Goal: Task Accomplishment & Management: Manage account settings

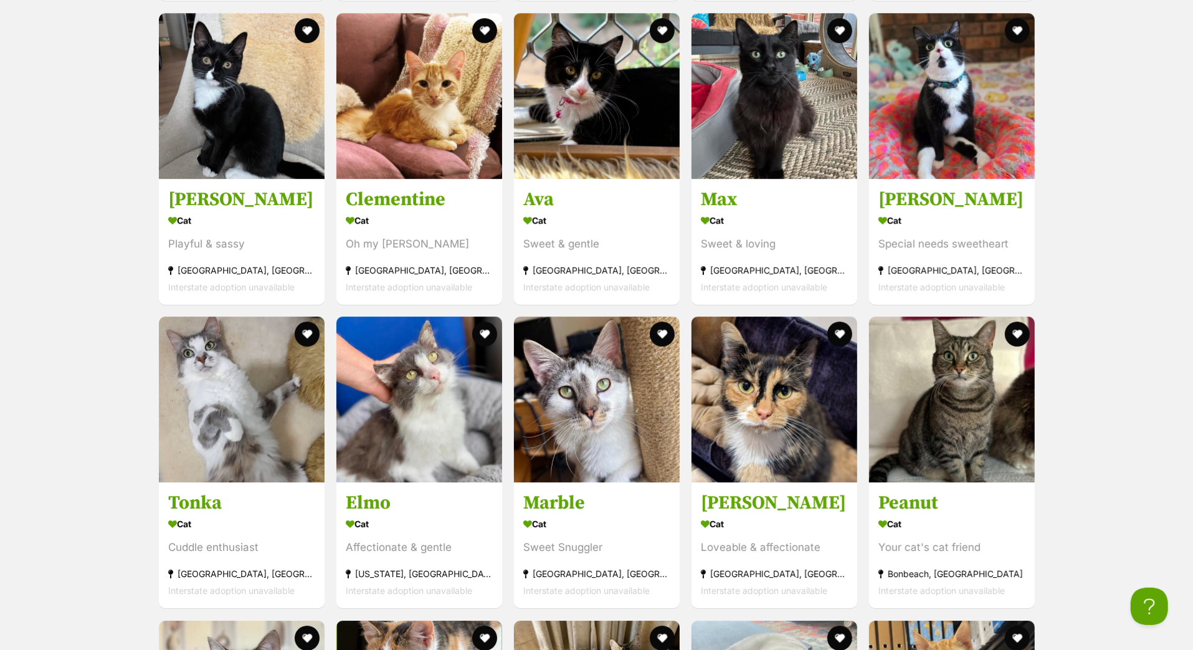
scroll to position [3289, 0]
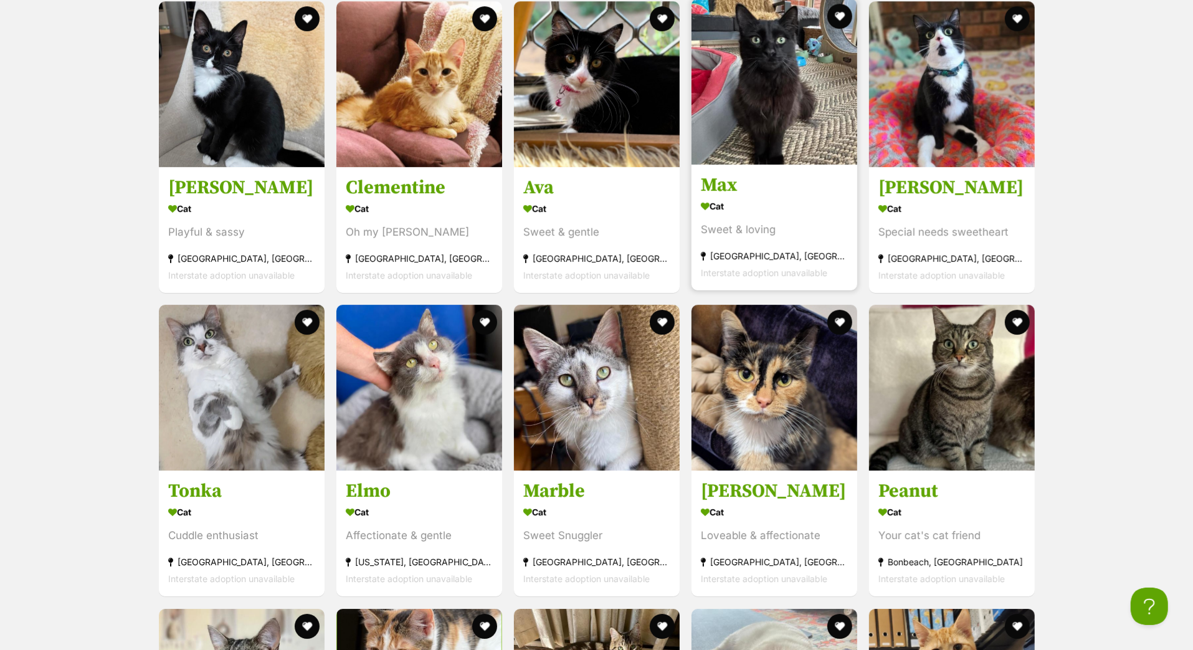
click at [728, 197] on h3 "Max" at bounding box center [774, 185] width 147 height 24
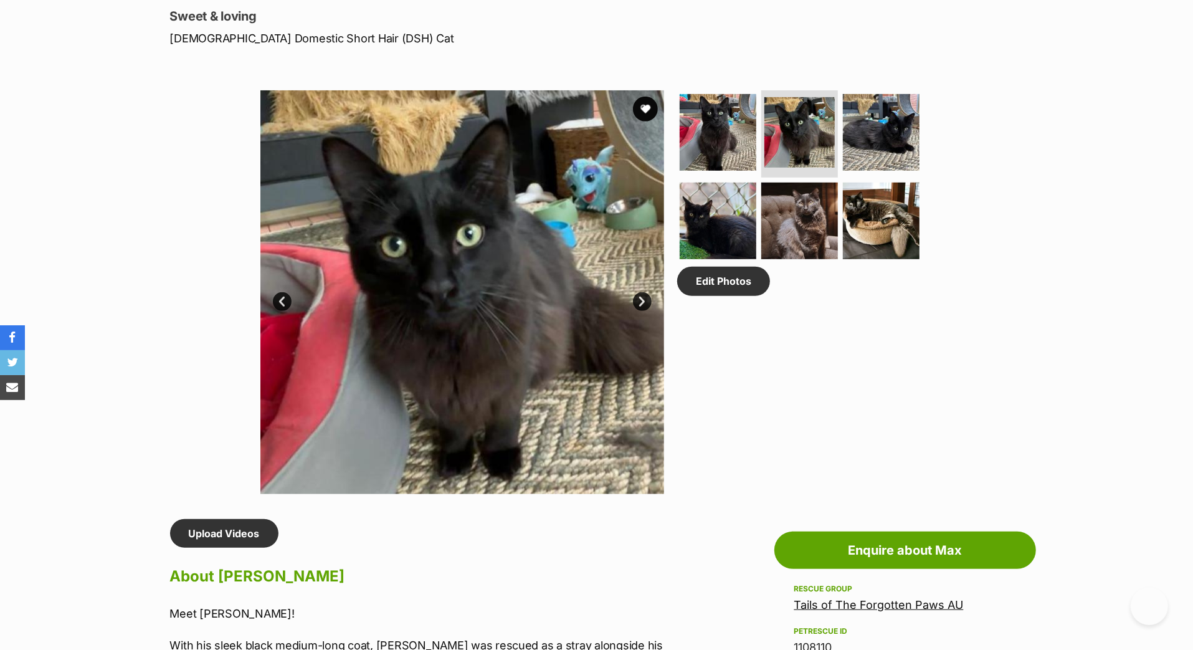
click at [644, 311] on link "Next" at bounding box center [642, 301] width 19 height 19
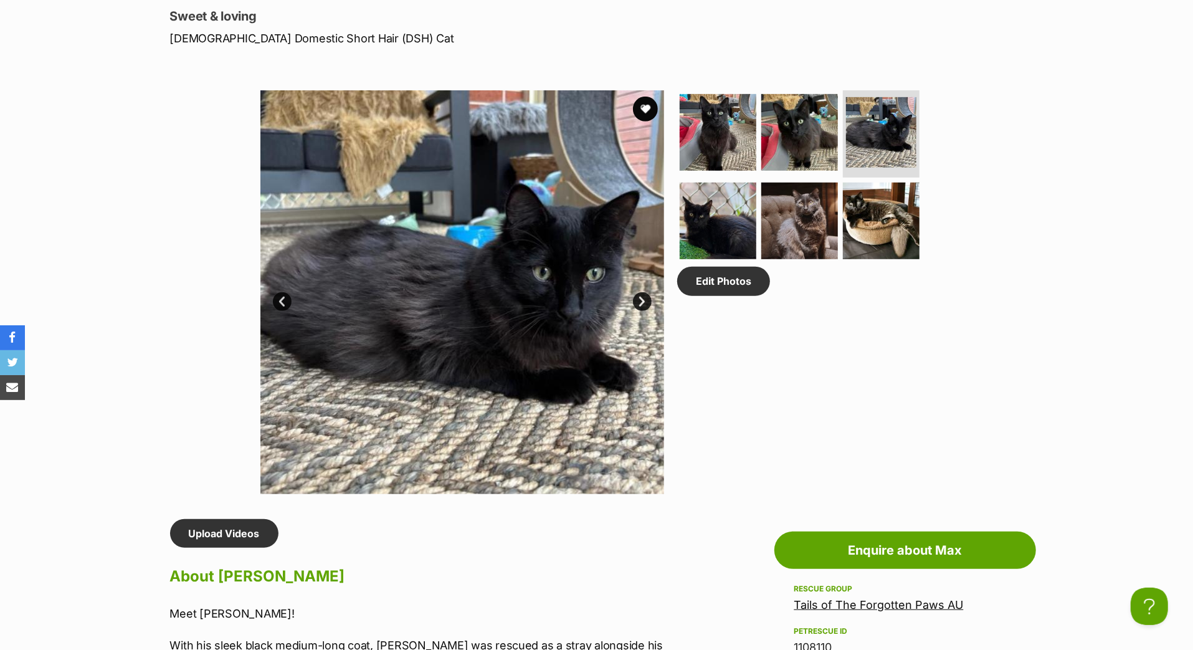
click at [644, 311] on link "Next" at bounding box center [642, 301] width 19 height 19
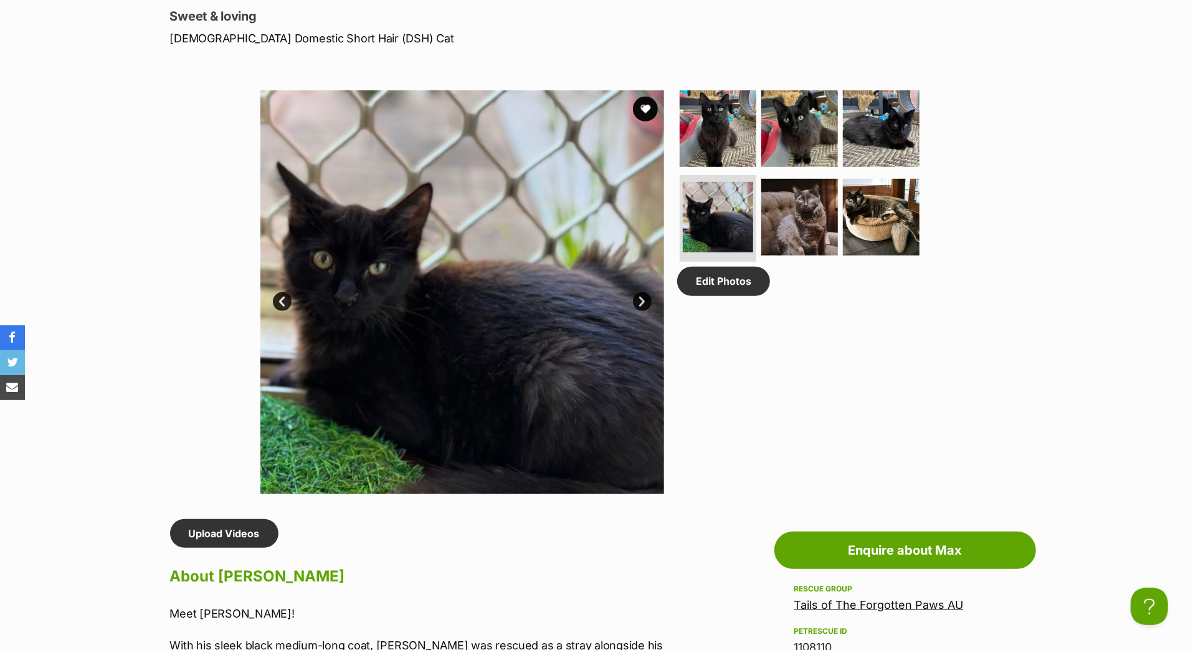
click at [644, 311] on link "Next" at bounding box center [642, 301] width 19 height 19
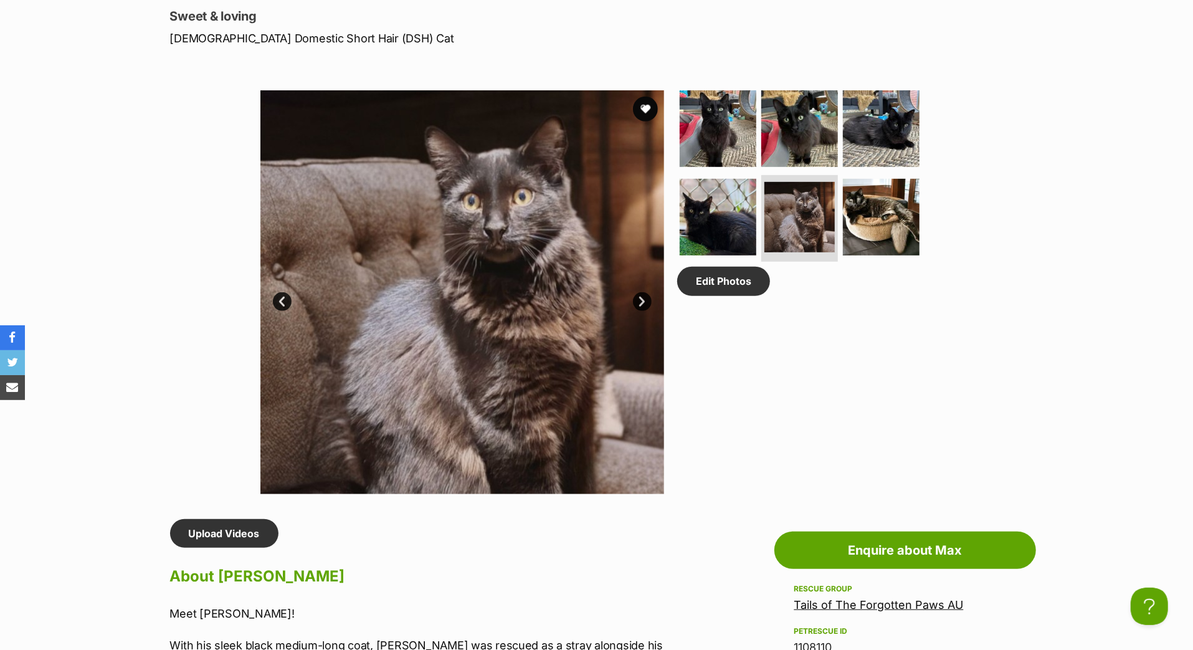
click at [645, 311] on link "Next" at bounding box center [642, 301] width 19 height 19
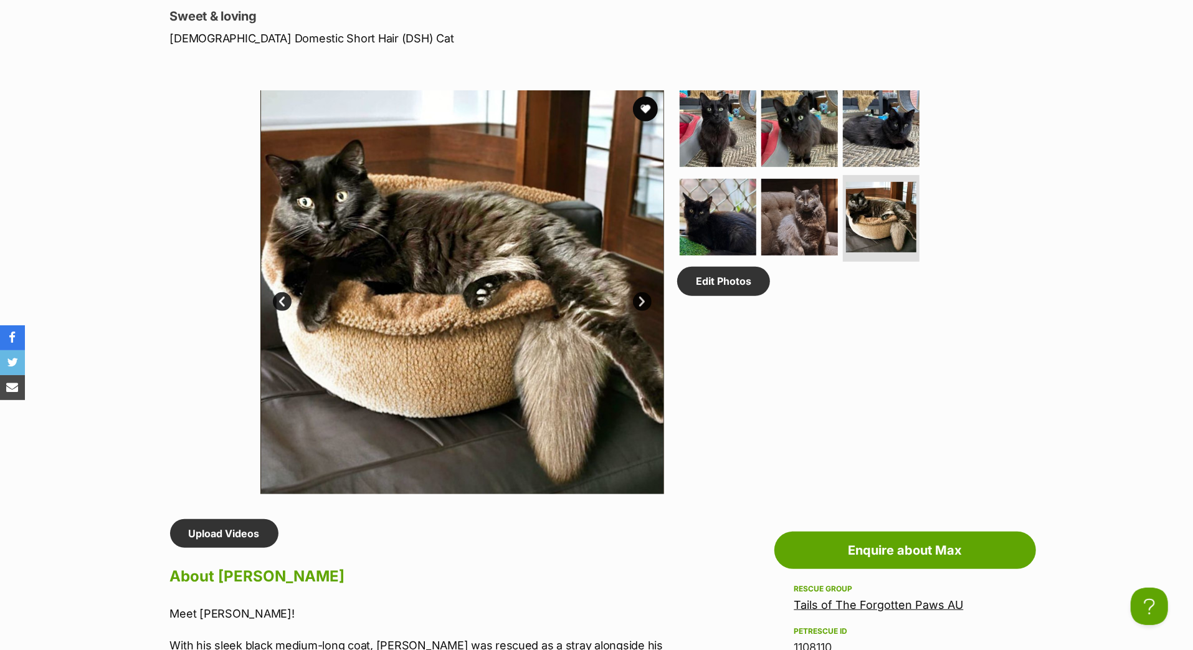
click at [645, 311] on link "Next" at bounding box center [642, 301] width 19 height 19
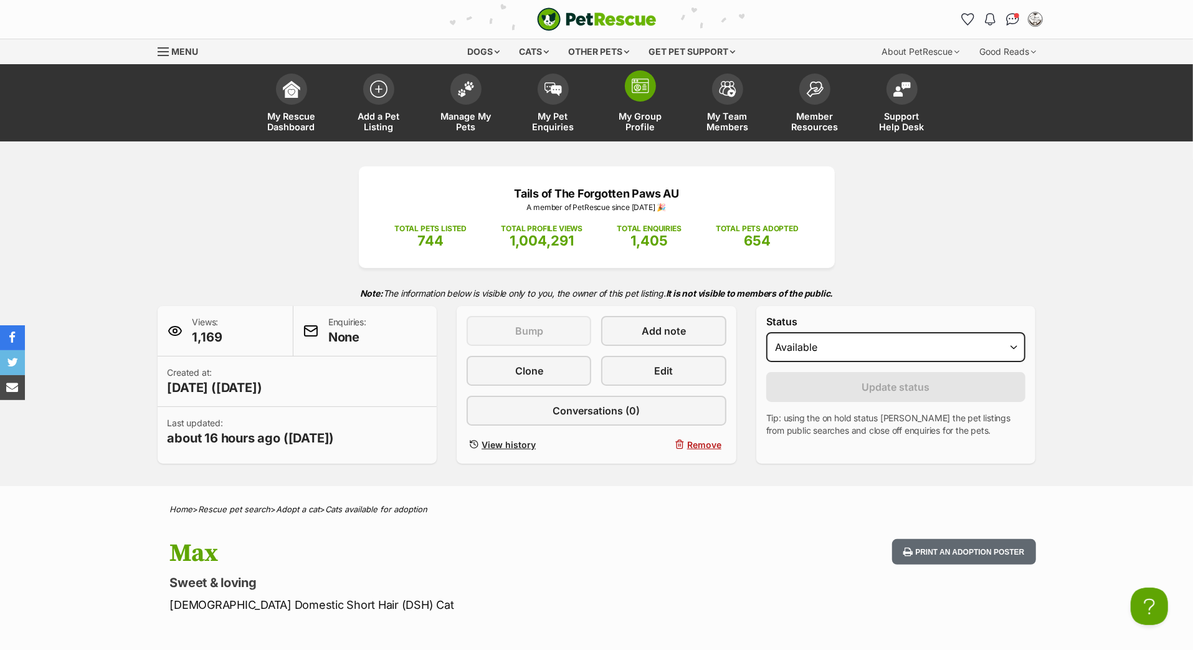
click at [646, 121] on link "My Group Profile" at bounding box center [640, 104] width 87 height 74
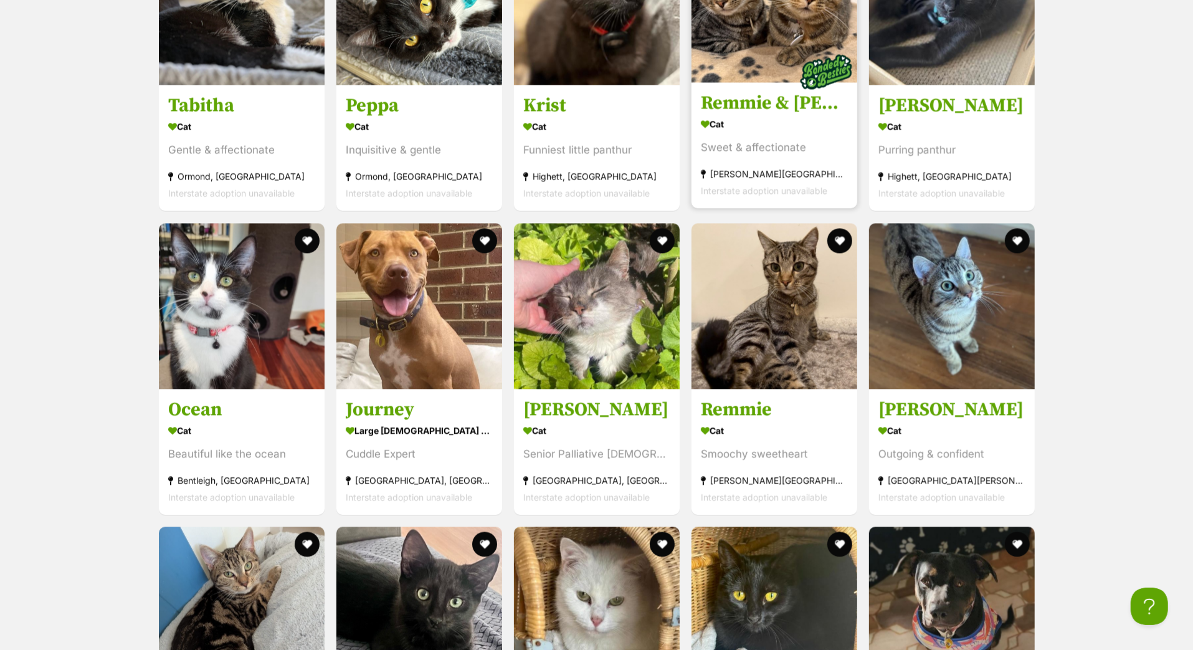
scroll to position [2160, 0]
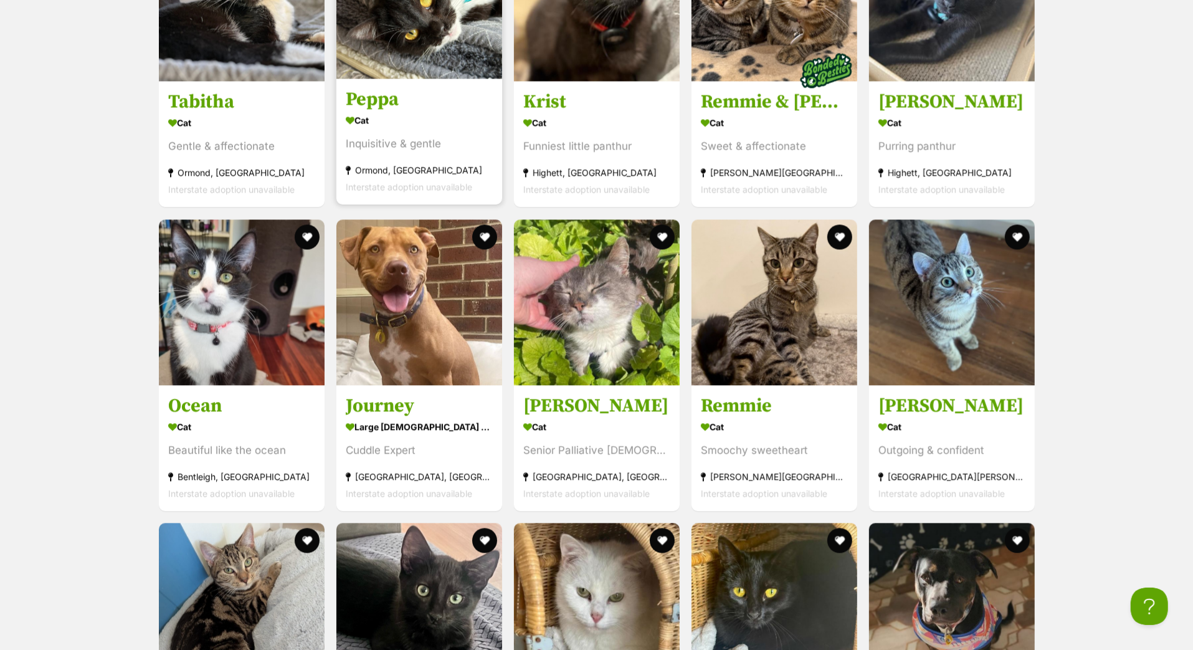
click at [391, 111] on h3 "Peppa" at bounding box center [419, 100] width 147 height 24
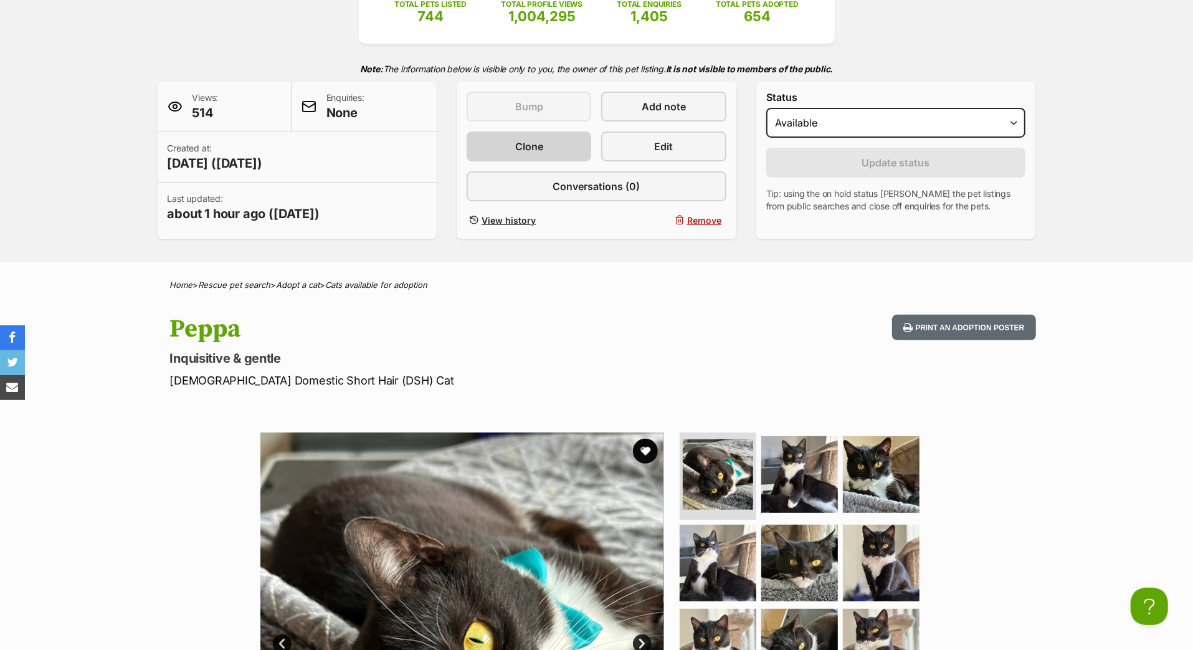
scroll to position [171, 0]
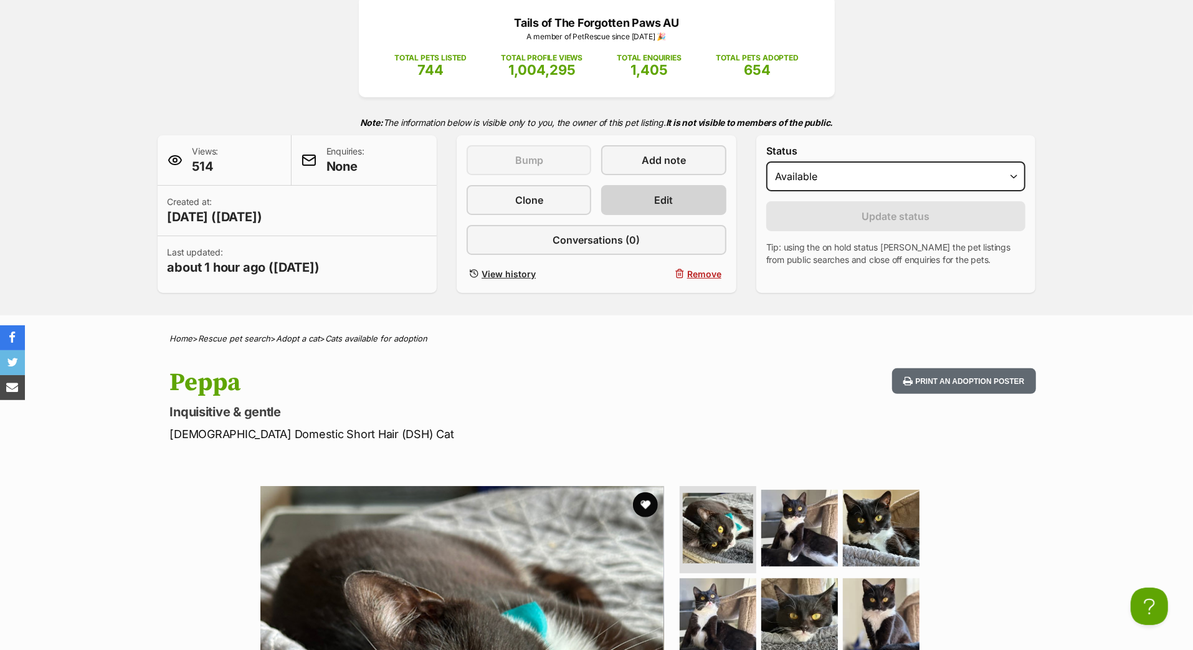
click at [622, 215] on link "Edit" at bounding box center [663, 200] width 125 height 30
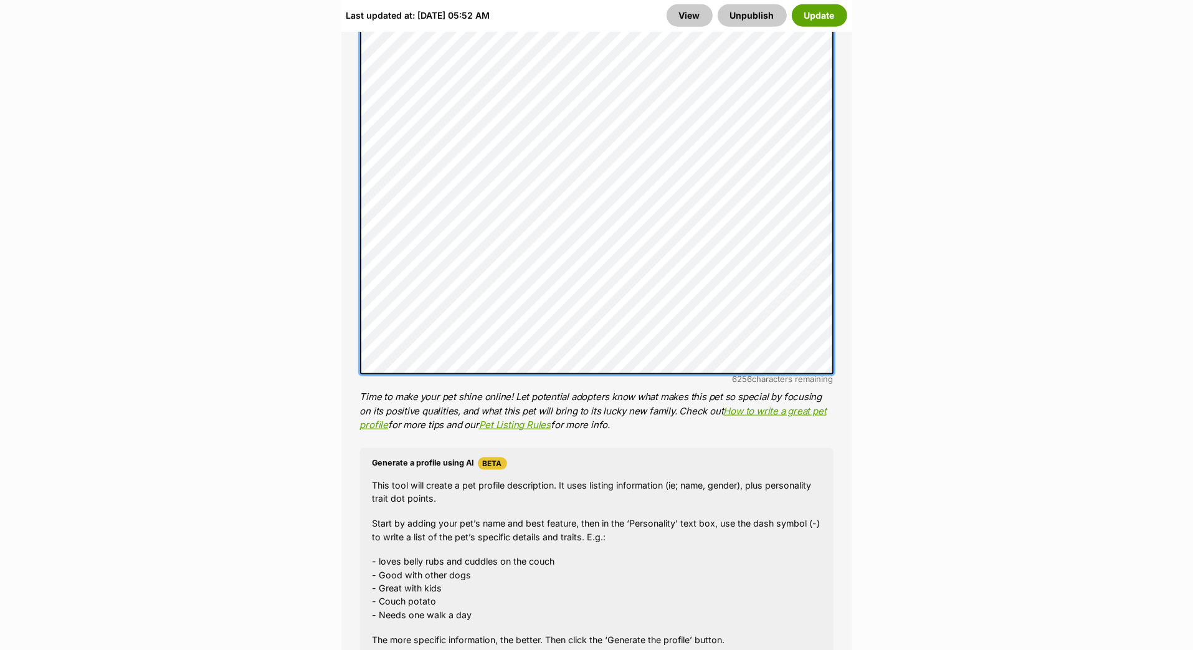
scroll to position [1260, 0]
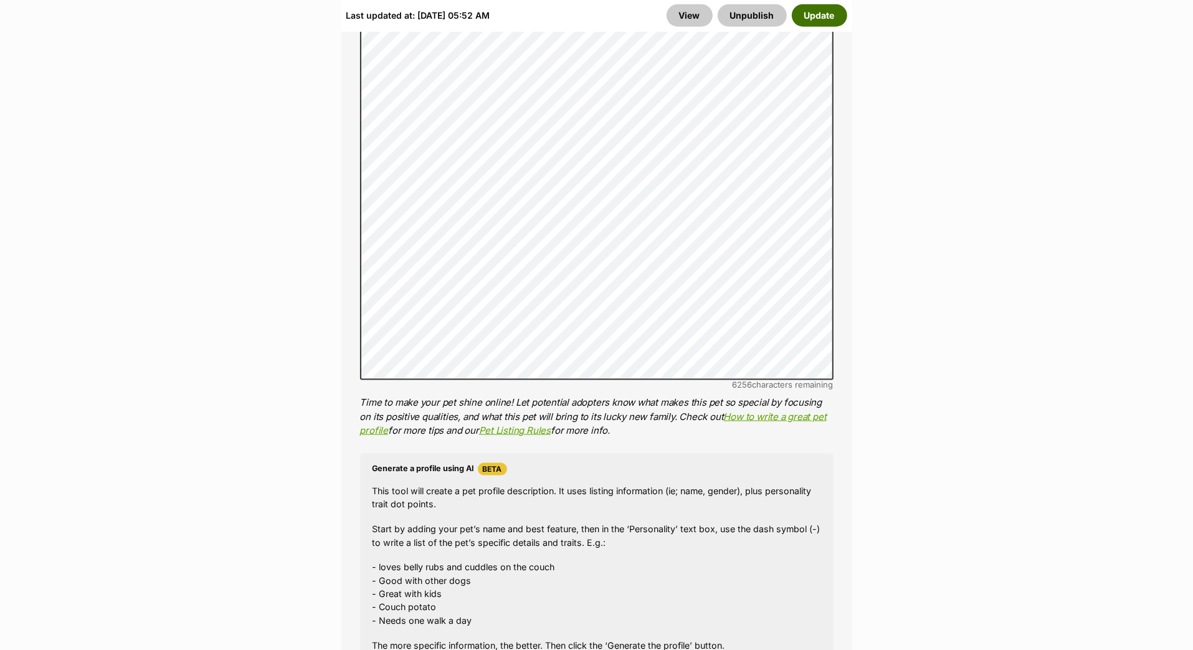
click at [831, 14] on button "Update" at bounding box center [819, 15] width 55 height 22
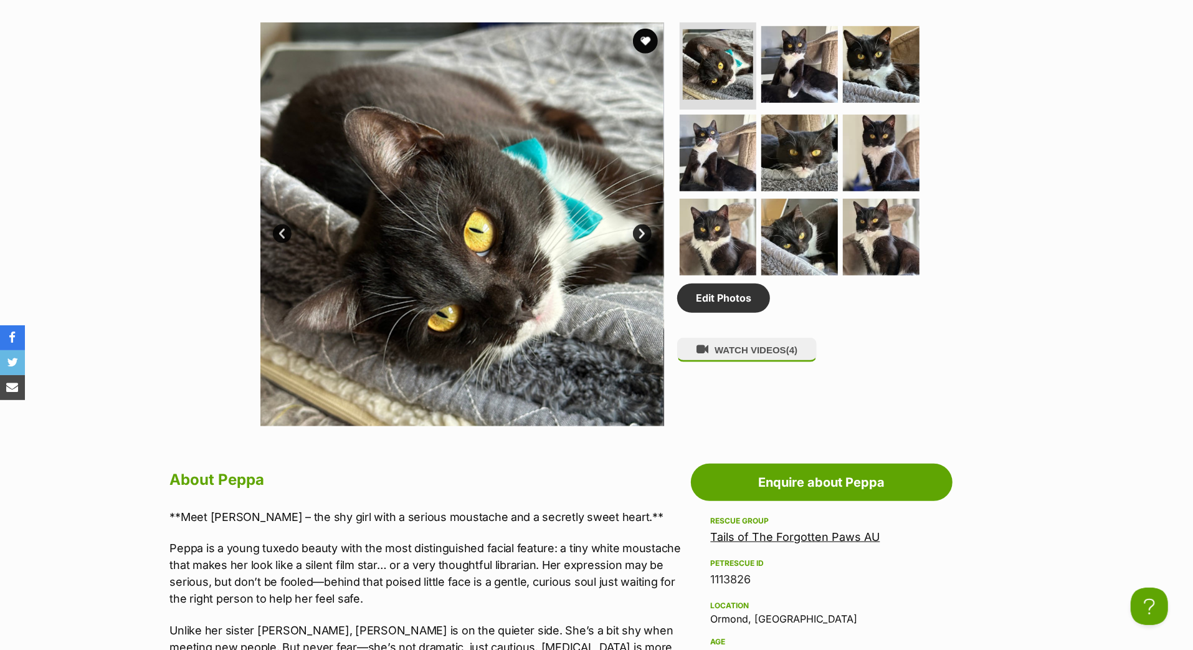
scroll to position [620, 0]
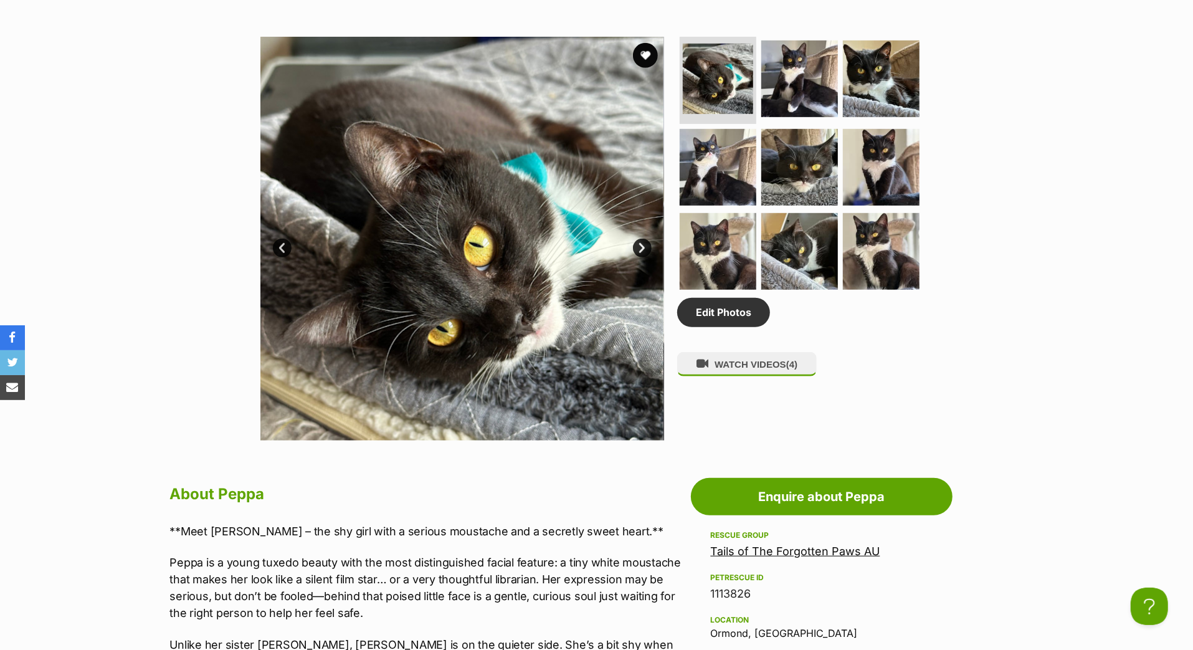
click at [638, 257] on link "Next" at bounding box center [642, 248] width 19 height 19
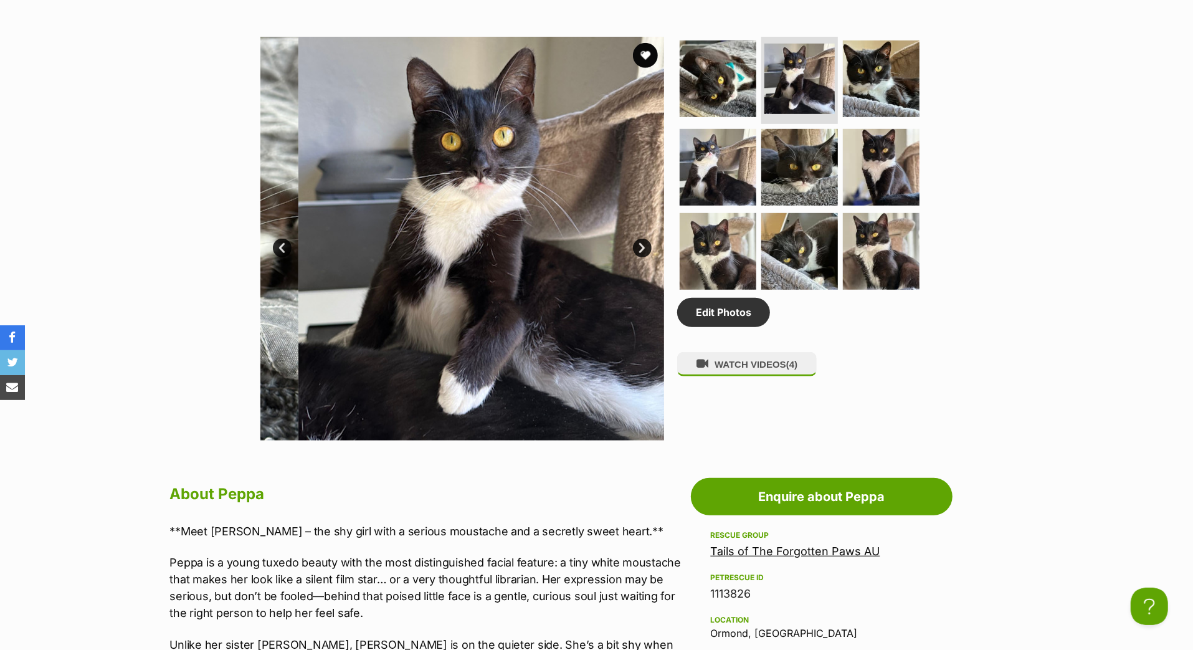
scroll to position [0, 0]
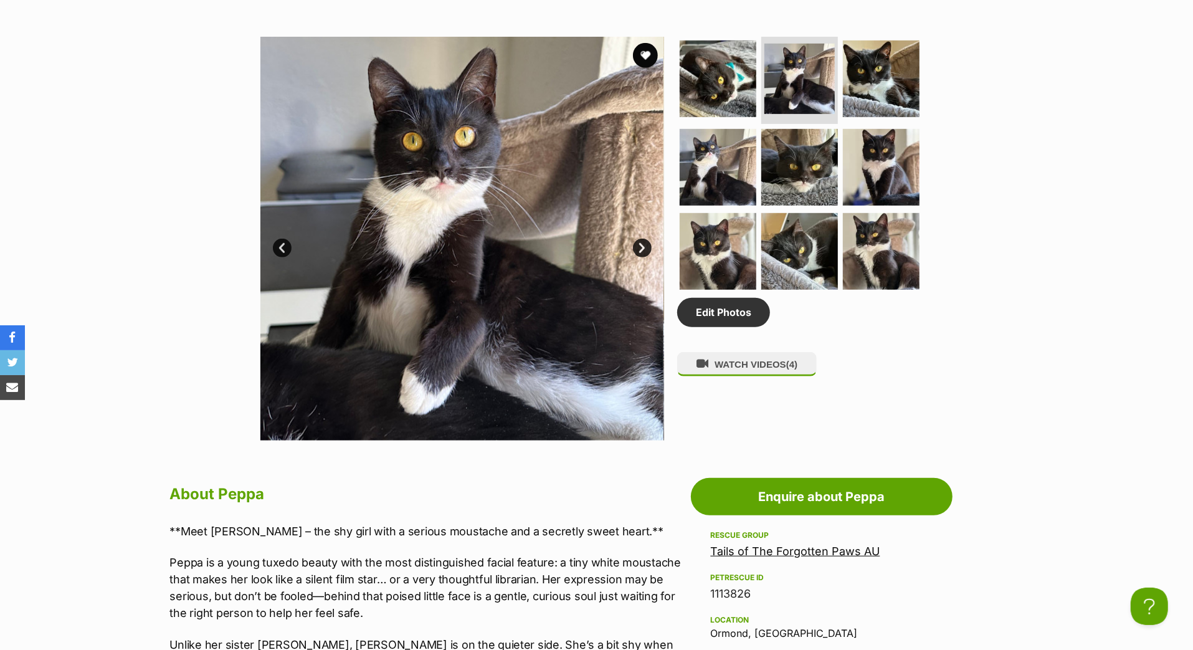
click at [638, 257] on link "Next" at bounding box center [642, 248] width 19 height 19
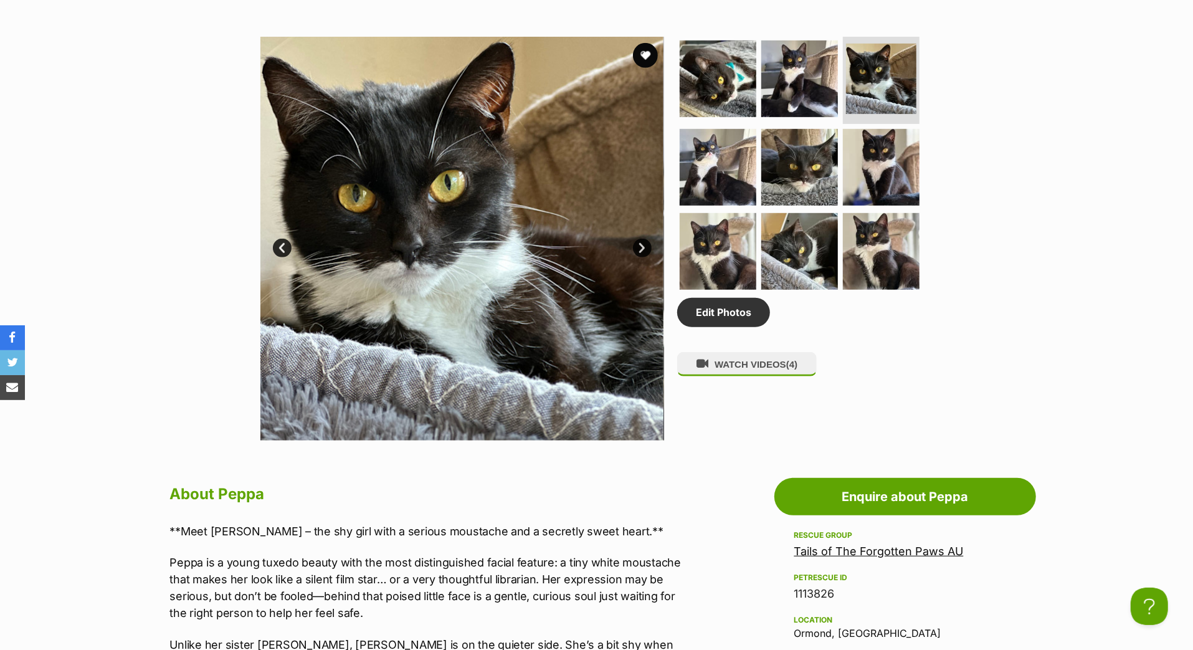
click at [640, 257] on link "Next" at bounding box center [642, 248] width 19 height 19
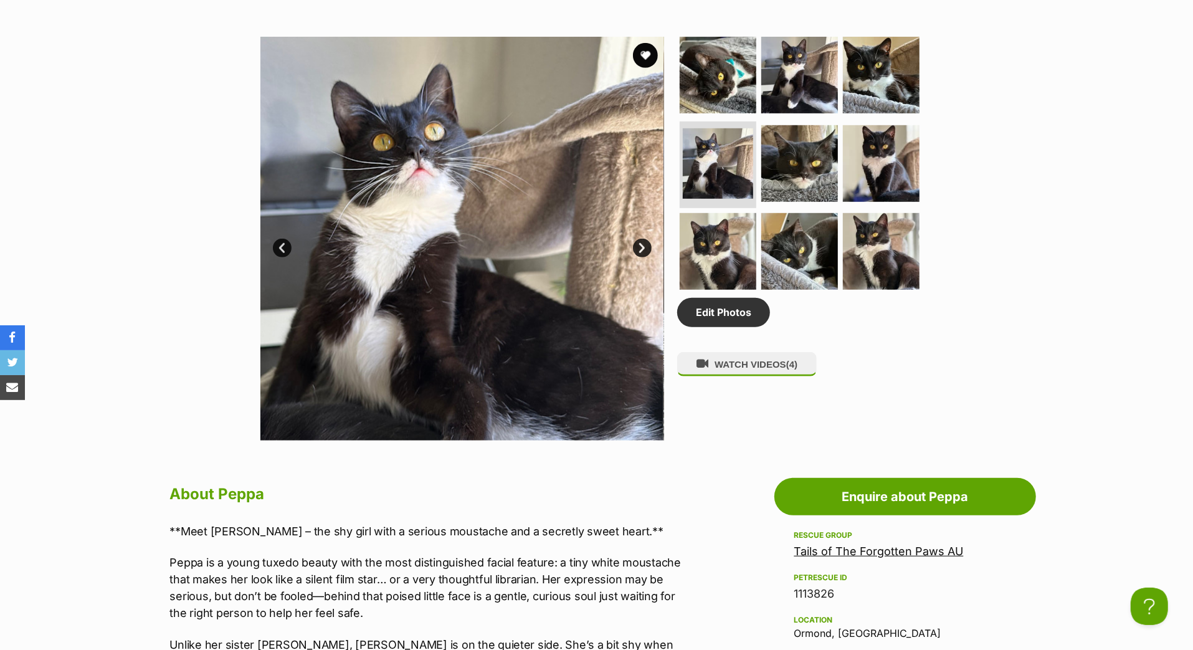
click at [640, 257] on link "Next" at bounding box center [642, 248] width 19 height 19
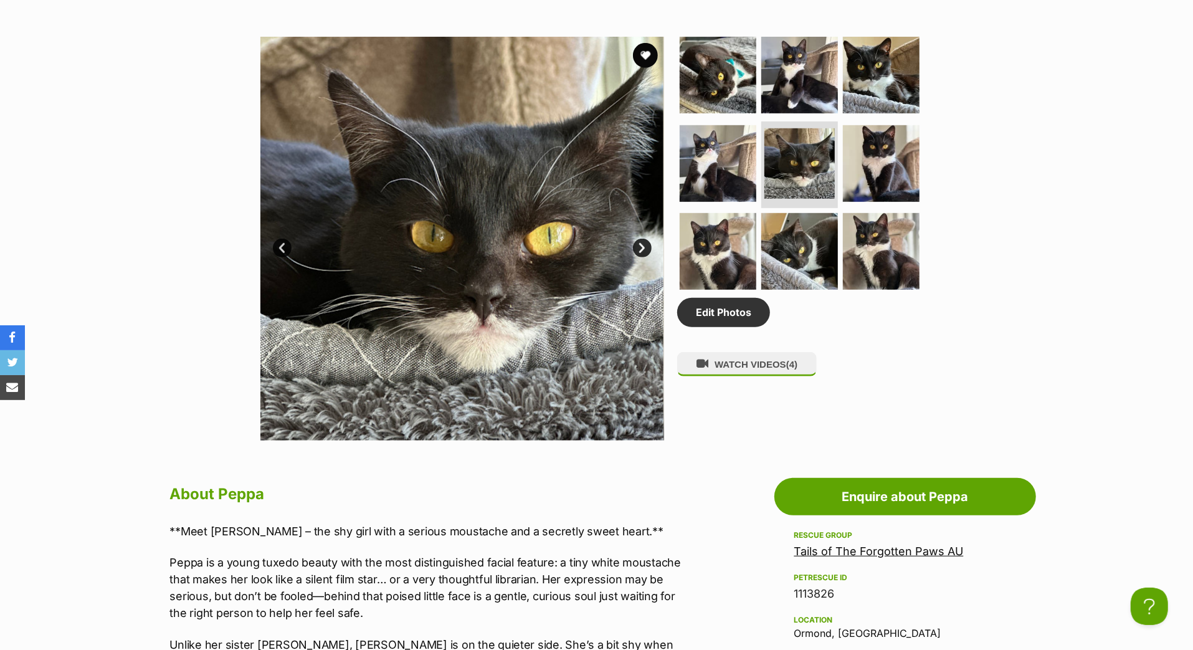
click at [640, 257] on link "Next" at bounding box center [642, 248] width 19 height 19
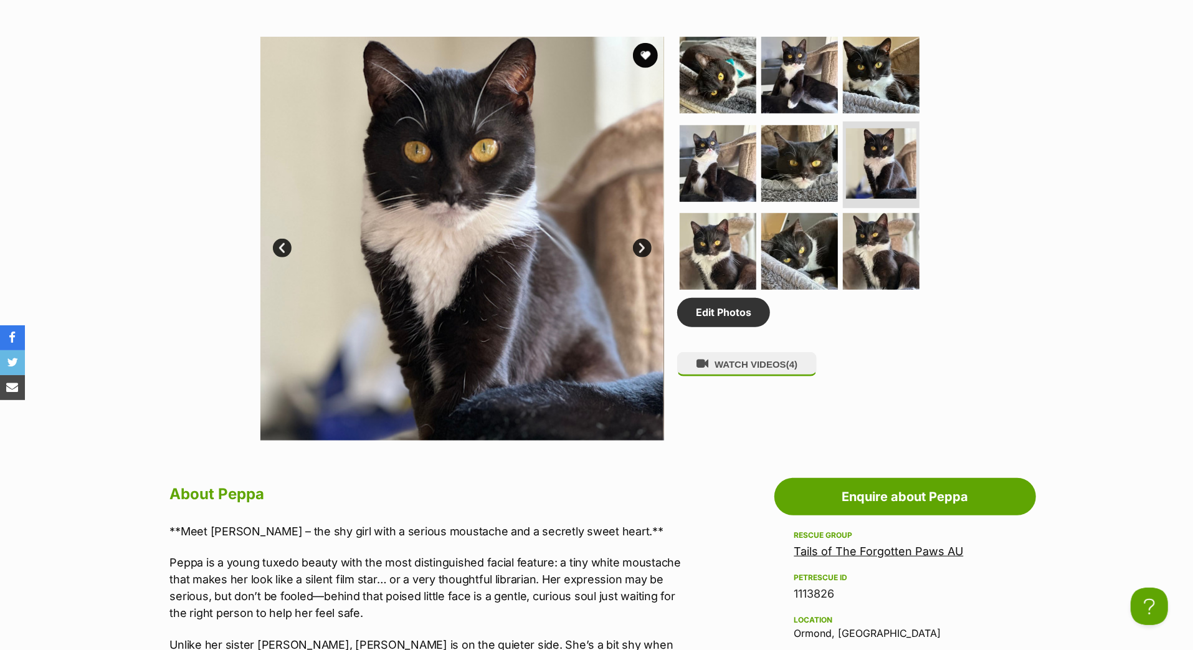
click at [641, 257] on link "Next" at bounding box center [642, 248] width 19 height 19
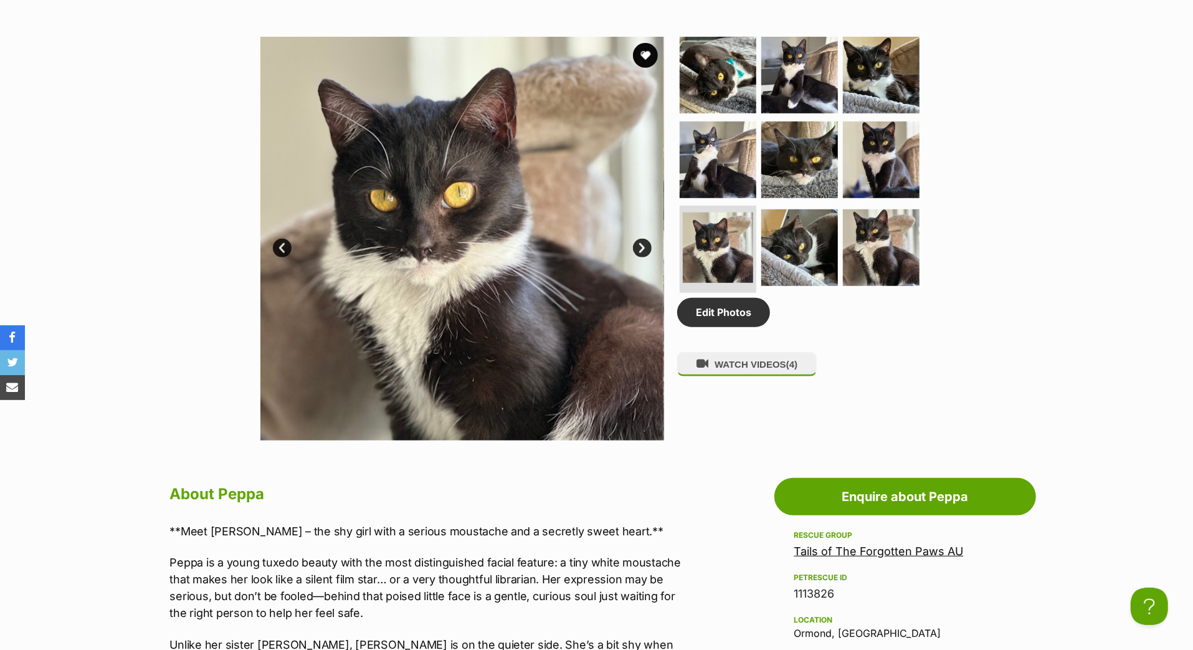
click at [641, 257] on link "Next" at bounding box center [642, 248] width 19 height 19
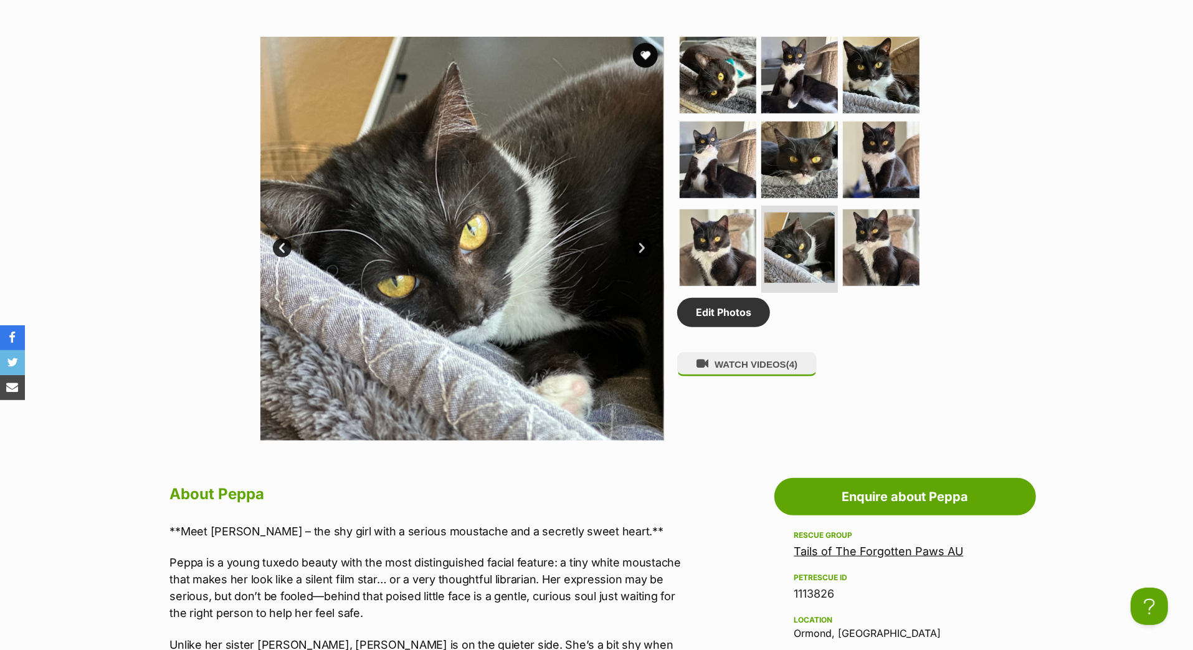
click at [641, 257] on link "Next" at bounding box center [642, 248] width 19 height 19
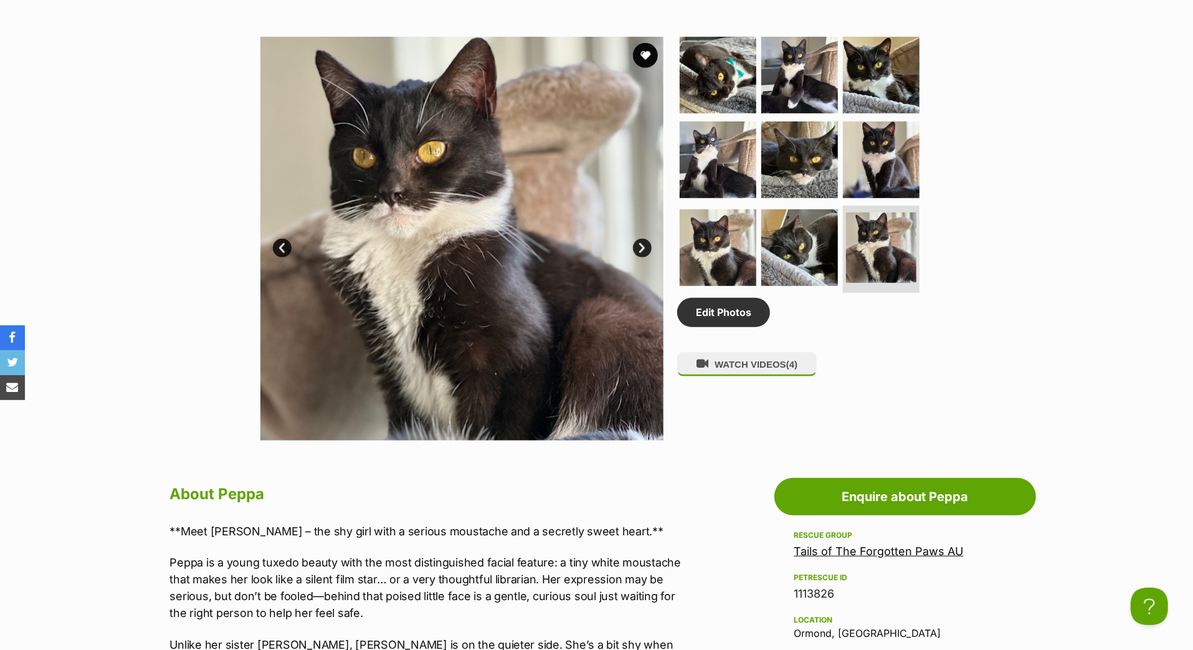
click at [641, 257] on link "Next" at bounding box center [642, 248] width 19 height 19
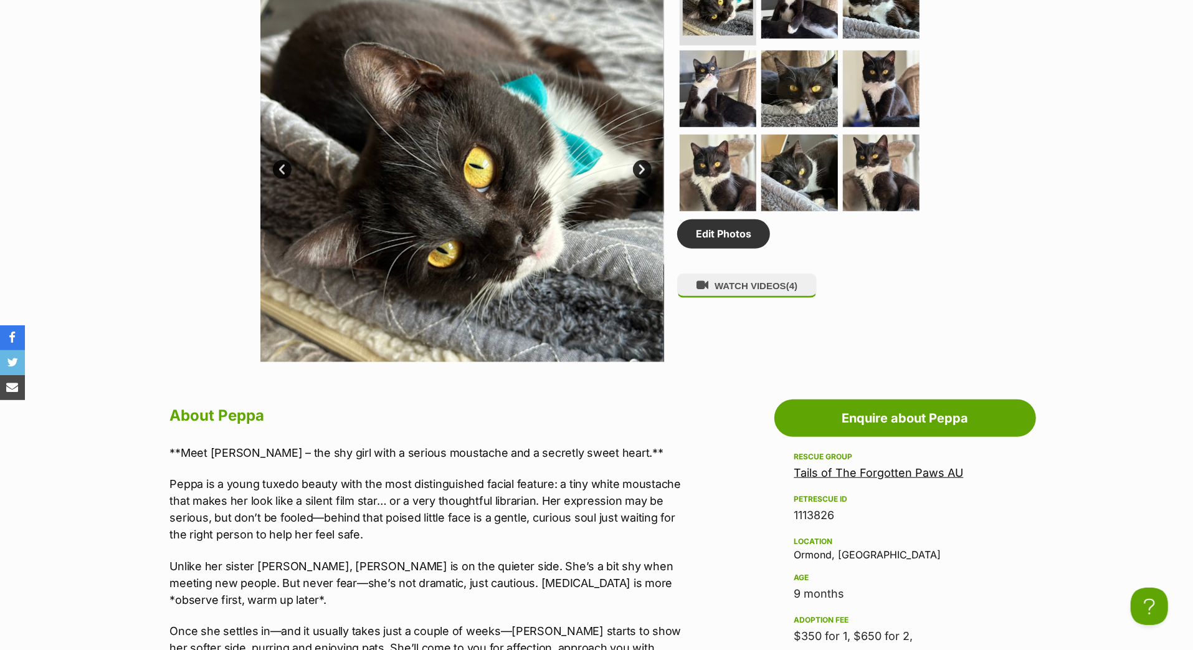
scroll to position [147, 0]
